Goal: Task Accomplishment & Management: Manage account settings

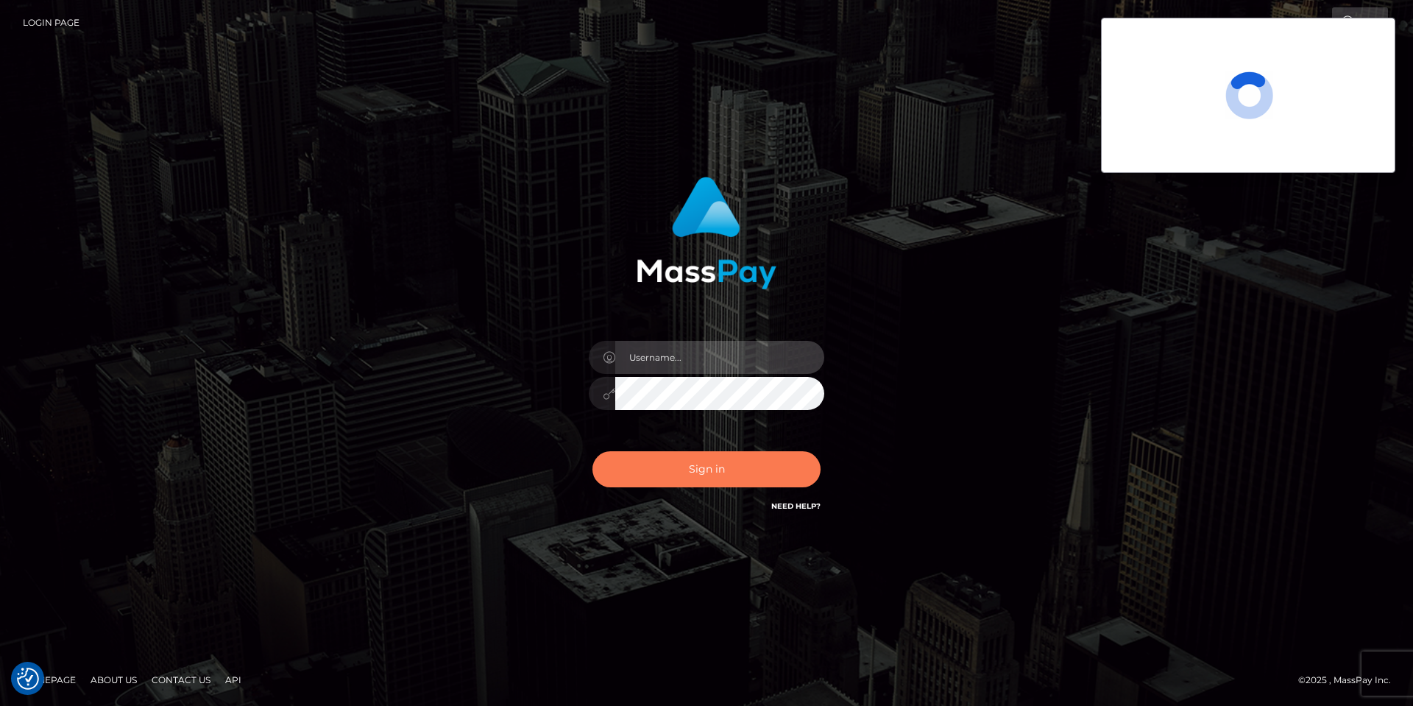
type input "Charina.ACE"
click at [706, 466] on button "Sign in" at bounding box center [706, 469] width 228 height 36
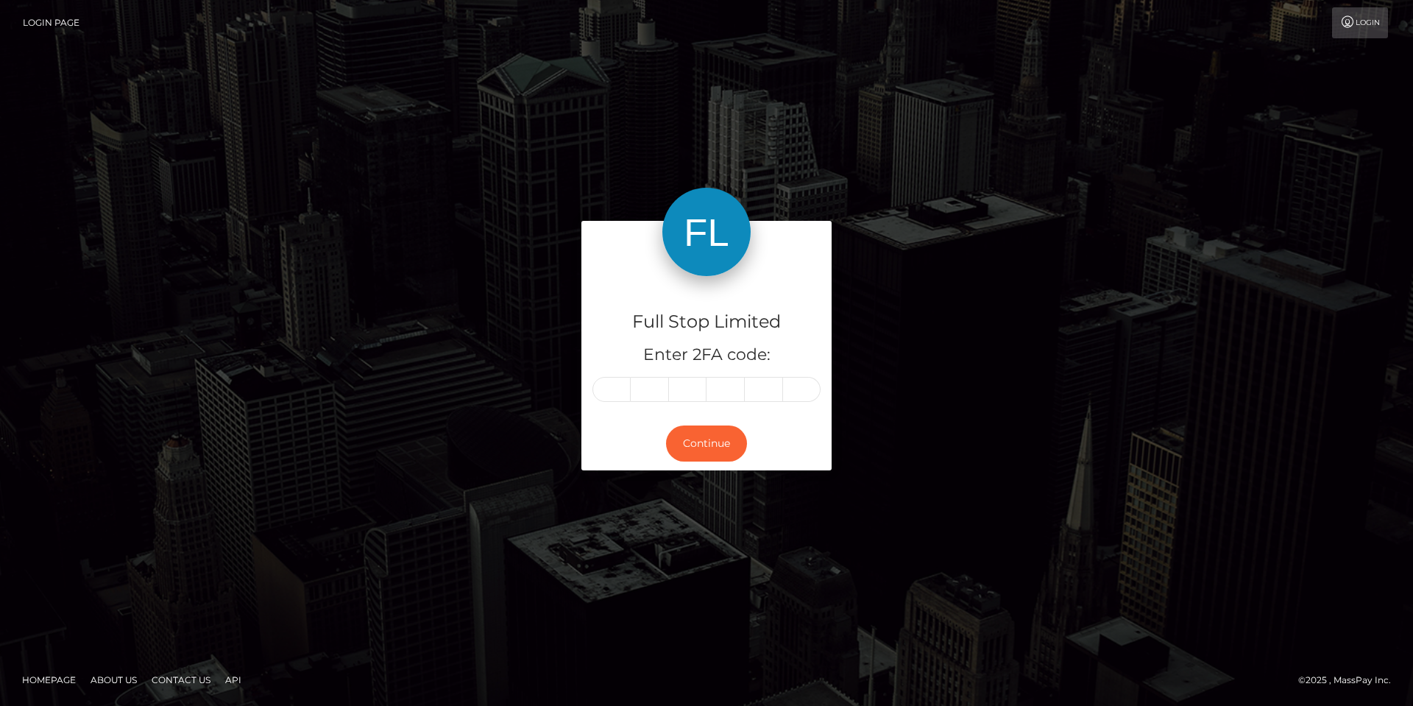
click at [604, 392] on input "text" at bounding box center [611, 389] width 38 height 25
type input "0"
type input "4"
type input "8"
type input "2"
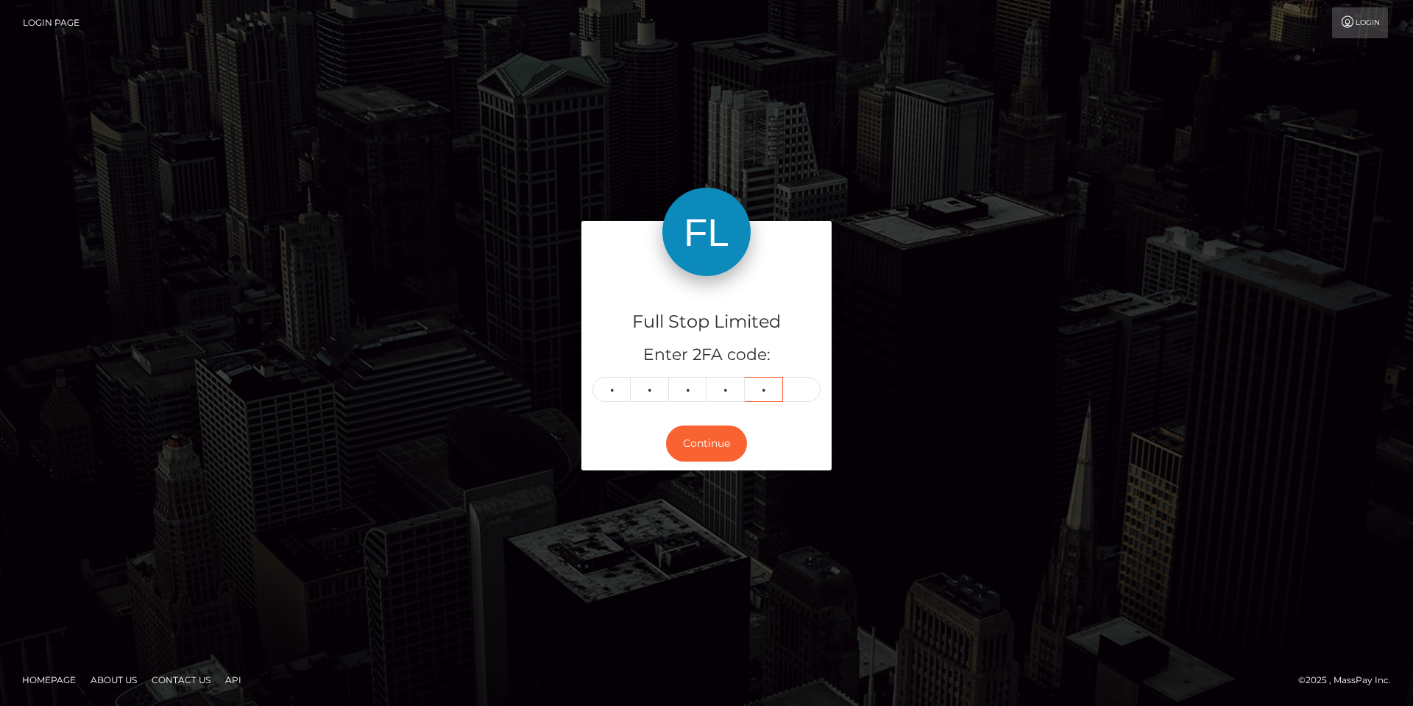
type input "6"
type input "3"
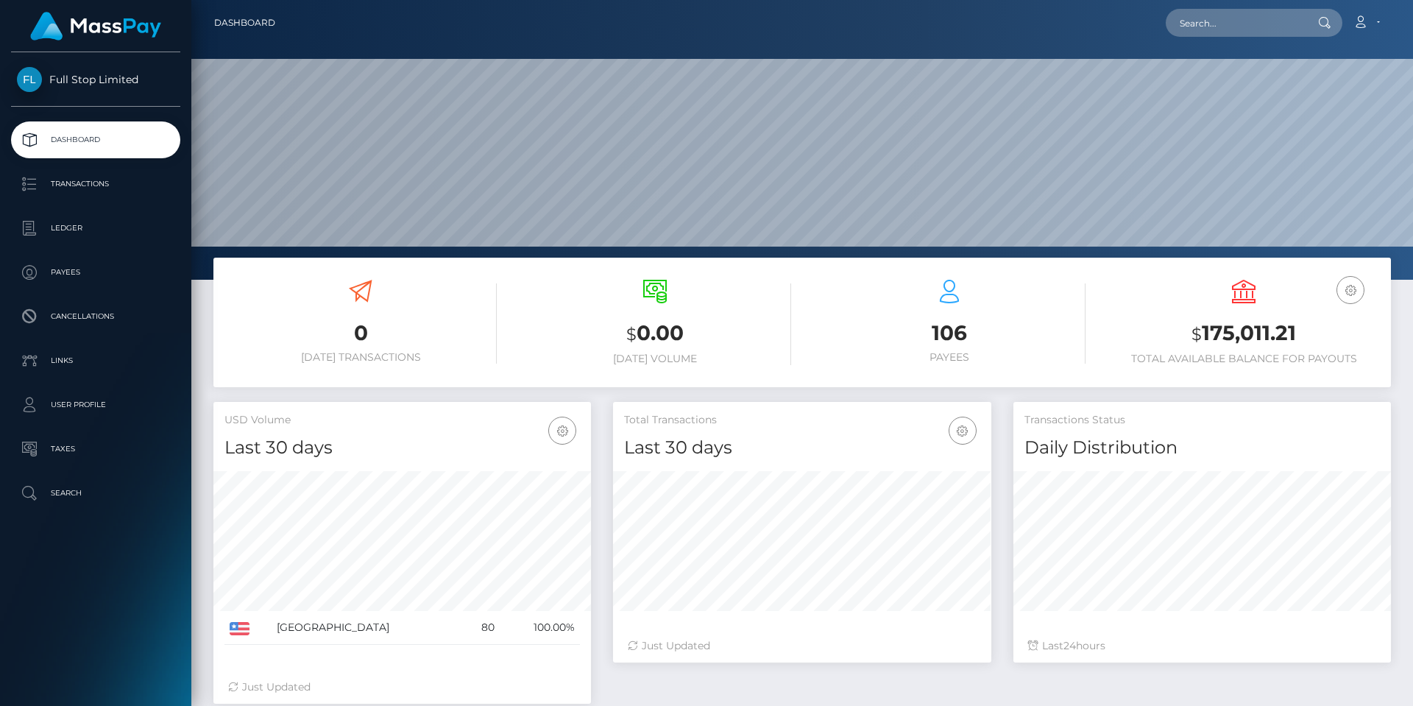
scroll to position [261, 378]
click at [1236, 337] on h3 "$ 175,011.21" at bounding box center [1244, 334] width 272 height 30
copy h3 "175,011.21"
